Goal: Find contact information: Find contact information

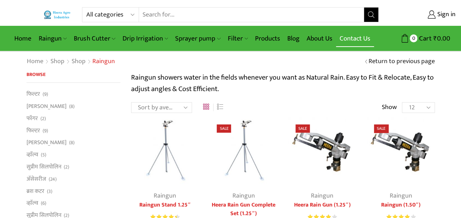
click at [340, 40] on link "Contact Us" at bounding box center [355, 38] width 38 height 17
